Goal: Use online tool/utility: Utilize a website feature to perform a specific function

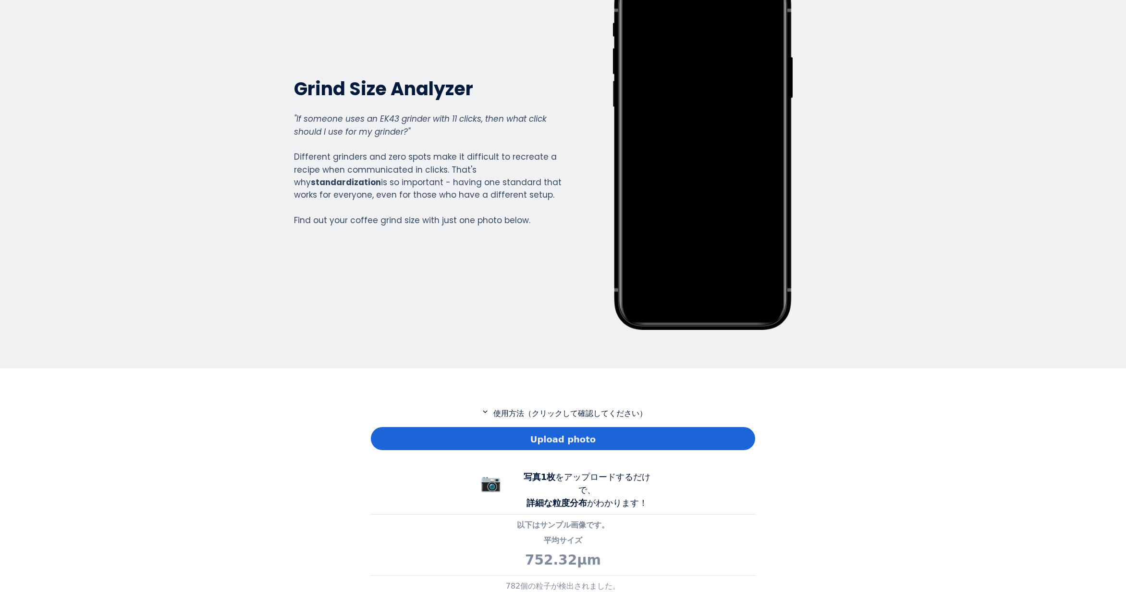
scroll to position [695, 384]
click at [450, 432] on div "Upload photo" at bounding box center [563, 438] width 384 height 23
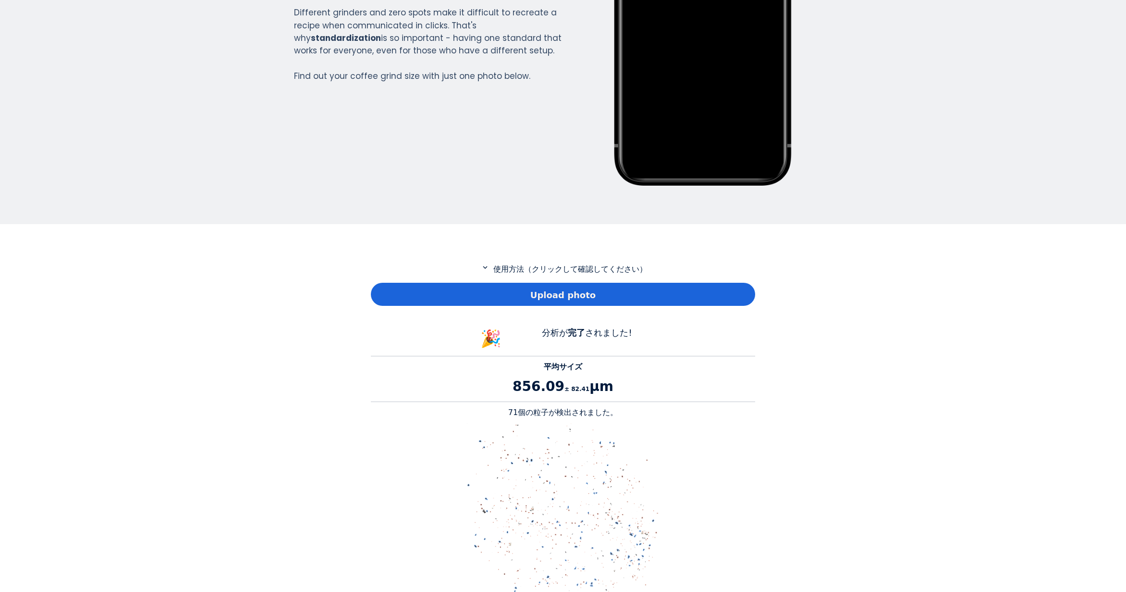
scroll to position [384, 0]
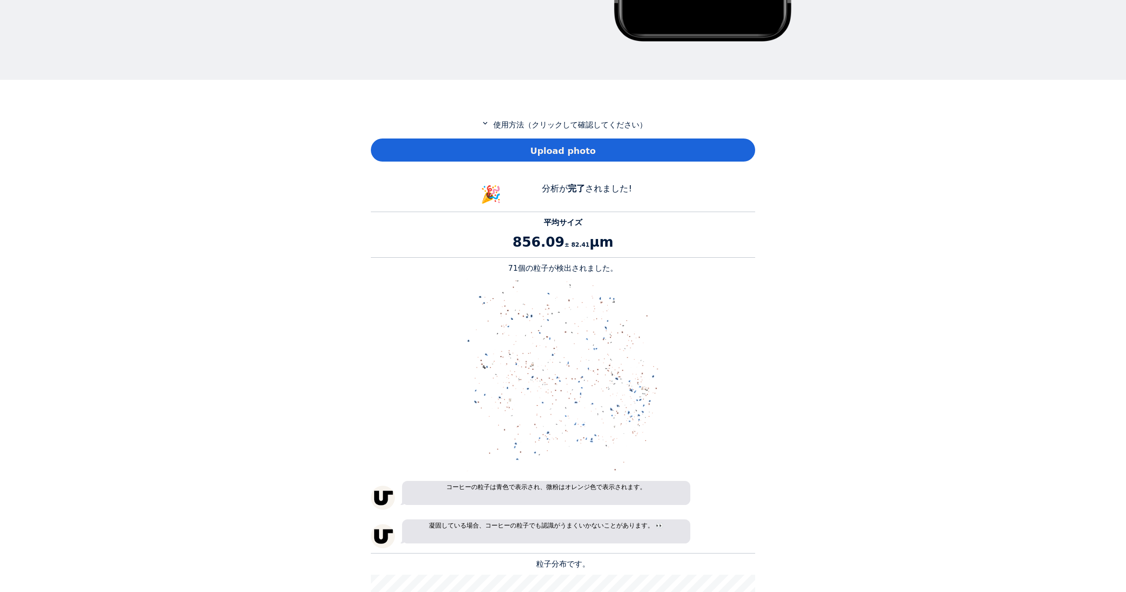
click at [518, 266] on p "71個の粒子が検出されました。" at bounding box center [563, 268] width 384 height 12
copy p "71"
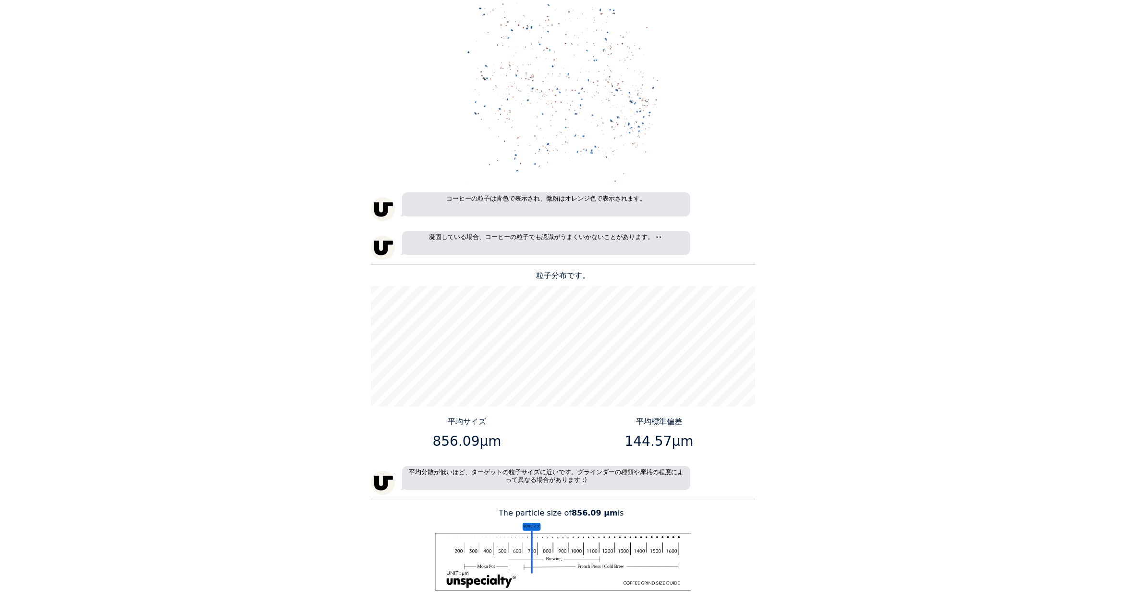
scroll to position [769, 0]
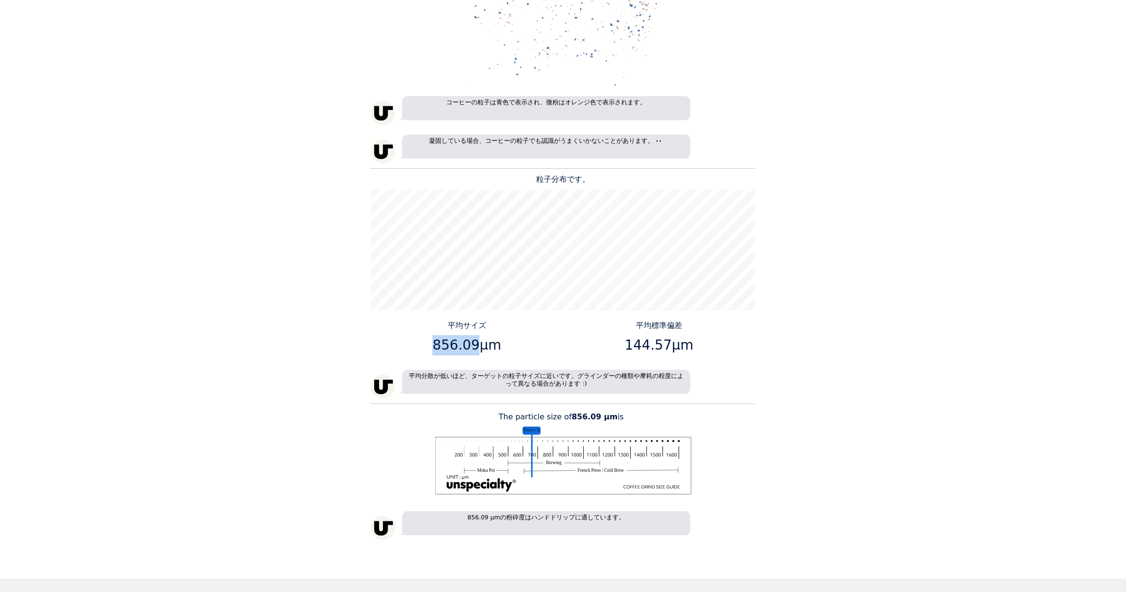
drag, startPoint x: 472, startPoint y: 344, endPoint x: 437, endPoint y: 344, distance: 35.1
click at [437, 344] on p "856.09μm" at bounding box center [467, 345] width 185 height 20
copy p "856.09"
drag, startPoint x: 667, startPoint y: 343, endPoint x: 629, endPoint y: 343, distance: 37.5
click at [629, 343] on p "144.57μm" at bounding box center [659, 345] width 185 height 20
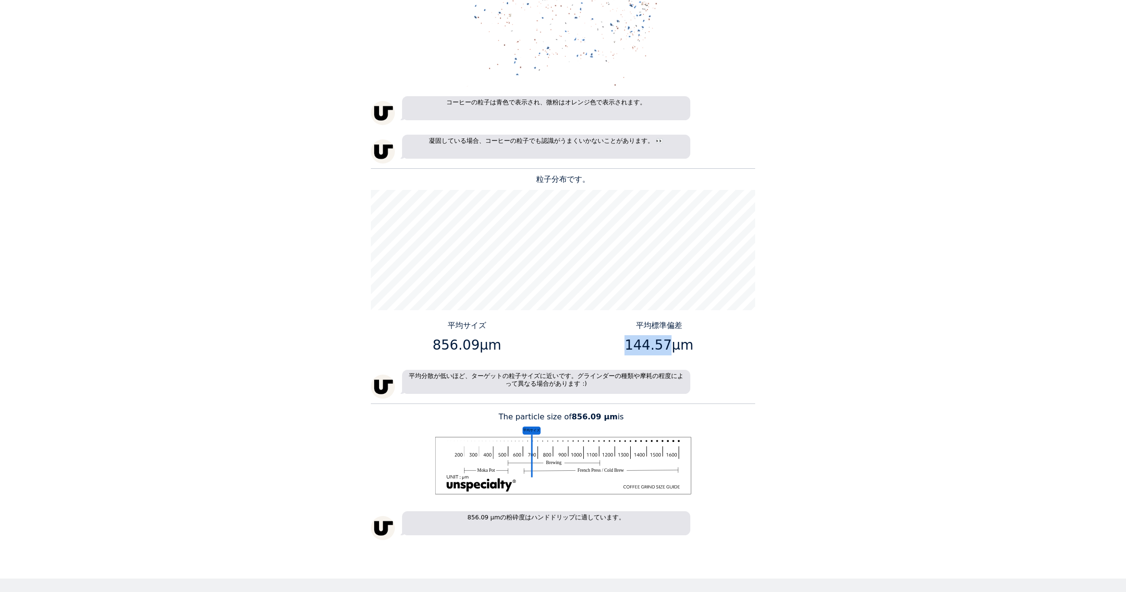
copy p "144.57"
